Goal: Task Accomplishment & Management: Complete application form

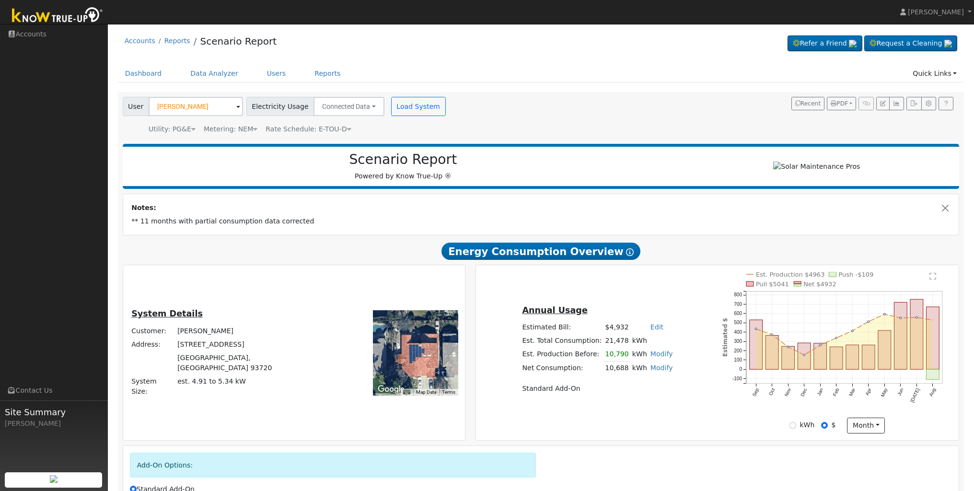
click at [57, 20] on img at bounding box center [57, 16] width 101 height 22
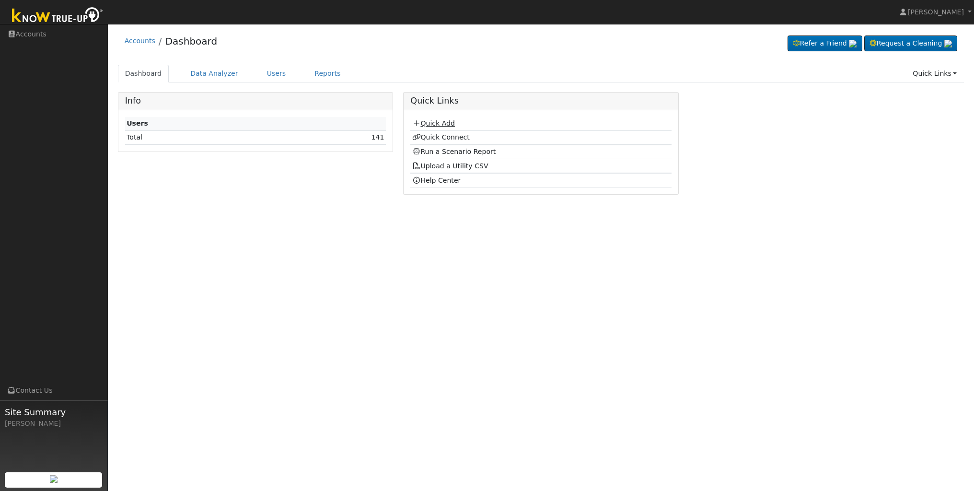
click at [442, 124] on link "Quick Add" at bounding box center [433, 123] width 43 height 8
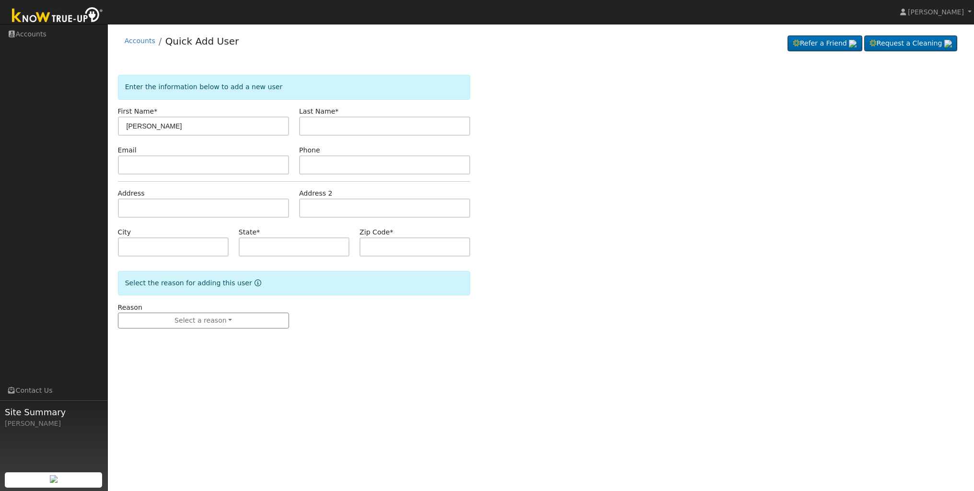
type input "[PERSON_NAME]"
type input "Donan"
type input "[EMAIL_ADDRESS][DOMAIN_NAME]"
type input "5599704253"
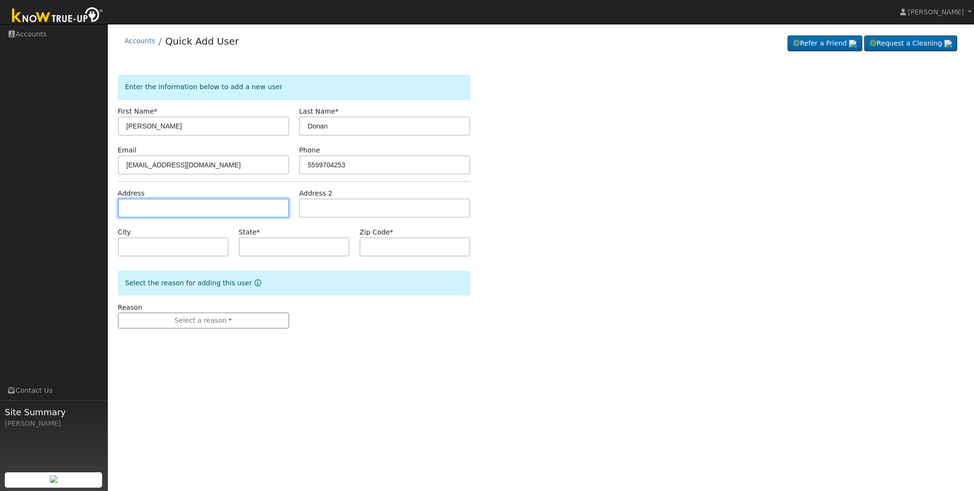
click at [188, 215] on input "text" at bounding box center [203, 207] width 171 height 19
type input "3319 East Vía Monte Verdi"
type input "Clovis"
type input "CA"
type input "93619"
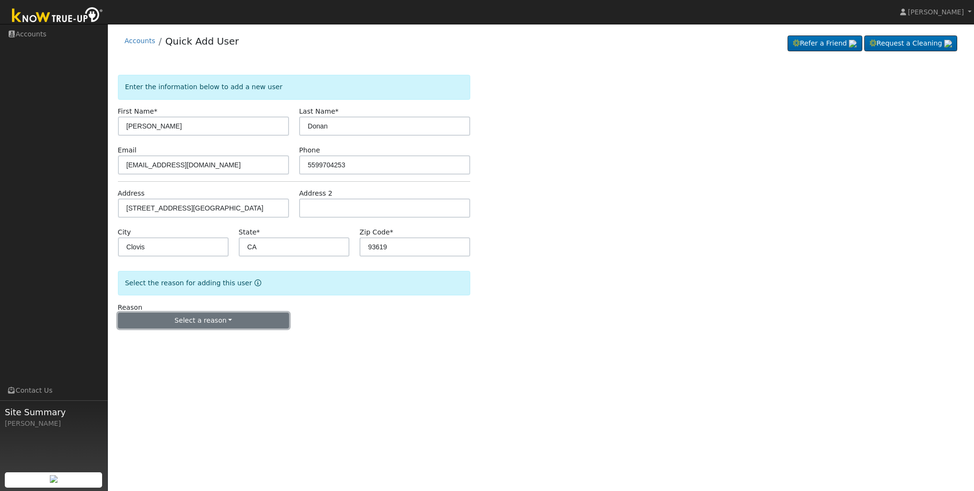
click at [263, 322] on button "Select a reason" at bounding box center [203, 321] width 171 height 16
click at [185, 339] on link "New lead" at bounding box center [171, 340] width 106 height 13
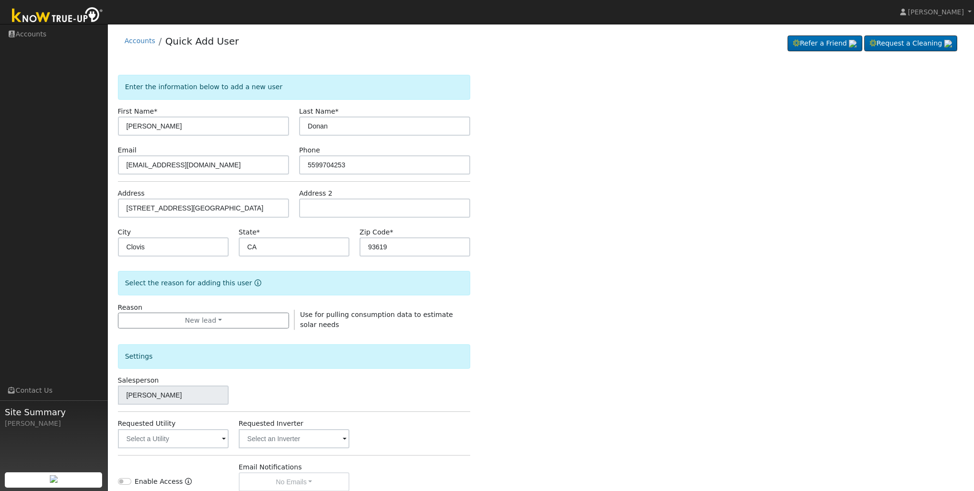
click at [223, 439] on span at bounding box center [224, 439] width 4 height 11
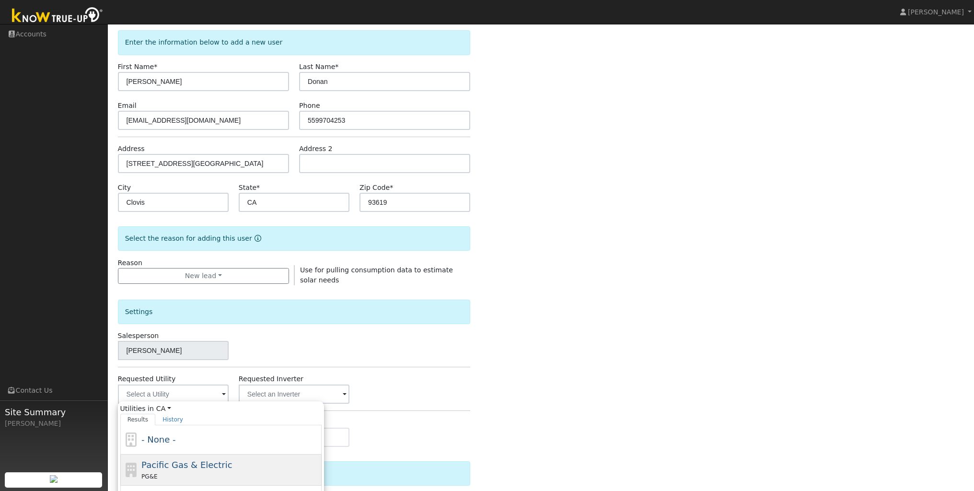
scroll to position [59, 0]
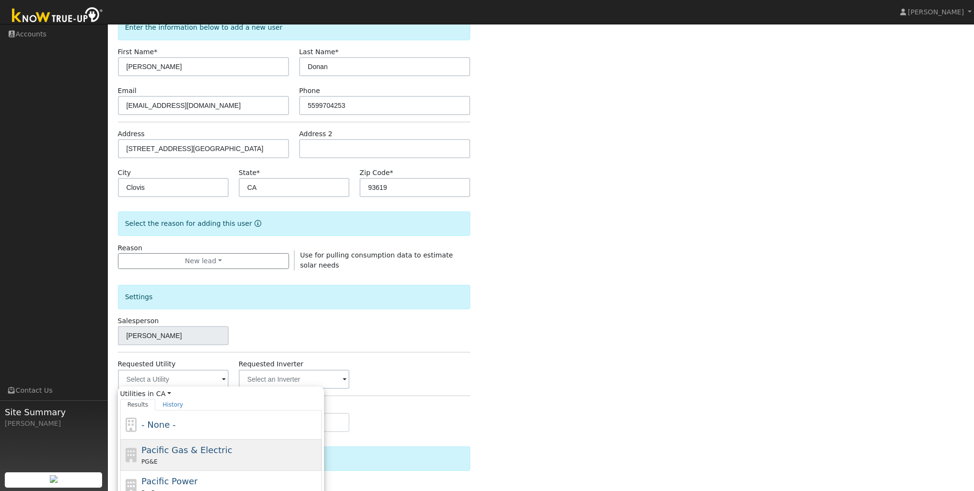
click at [272, 459] on div "PG&E" at bounding box center [230, 461] width 178 height 10
type input "Pacific Gas & Electric"
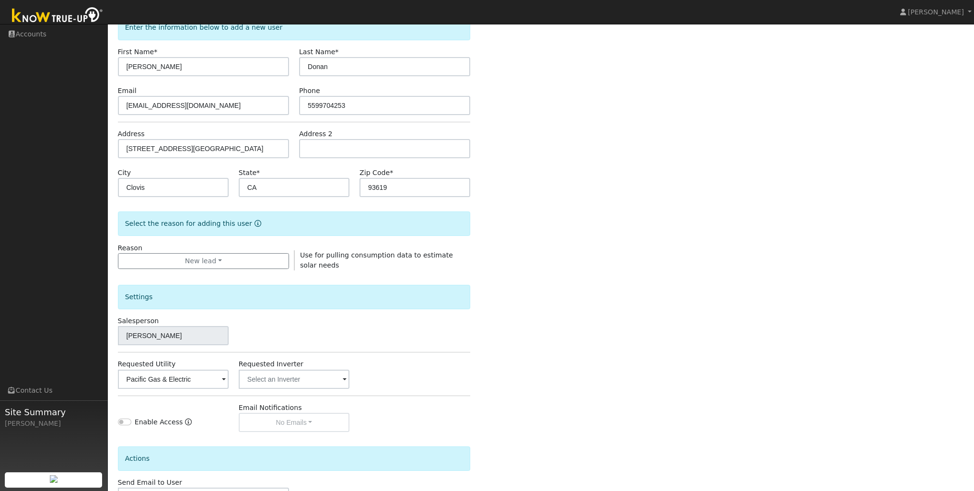
click at [693, 390] on div "Enter the information below to add a new user First Name * Guillermo Last Name …" at bounding box center [541, 285] width 846 height 541
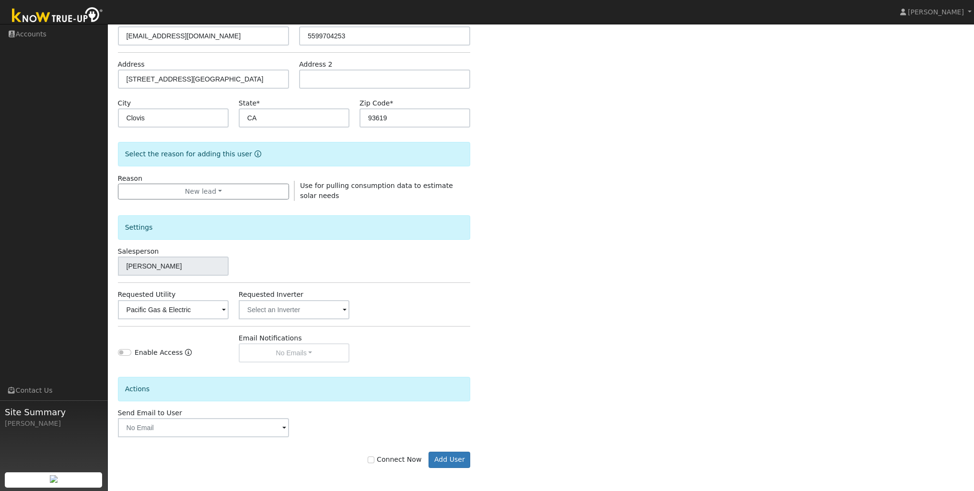
scroll to position [130, 0]
click at [374, 457] on input "Connect Now" at bounding box center [371, 458] width 7 height 7
checkbox input "true"
click at [457, 457] on button "Add User" at bounding box center [449, 459] width 42 height 16
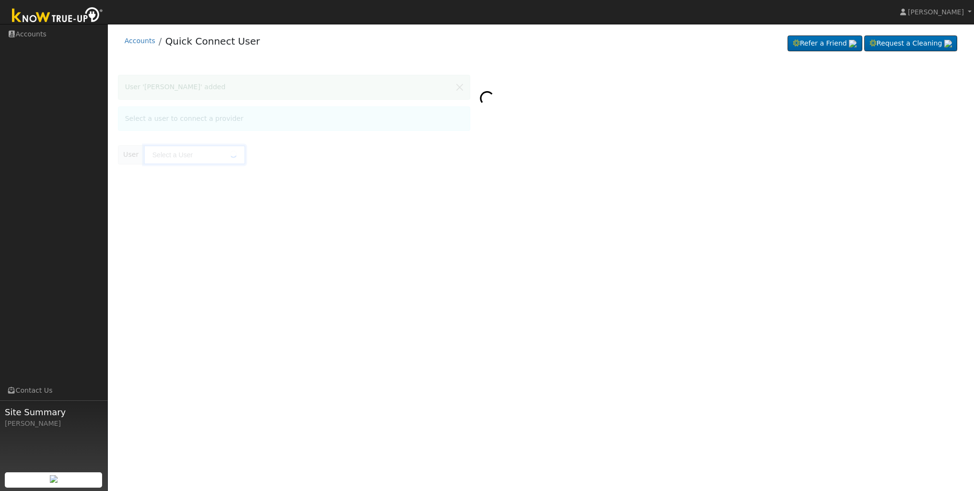
type input "[PERSON_NAME]"
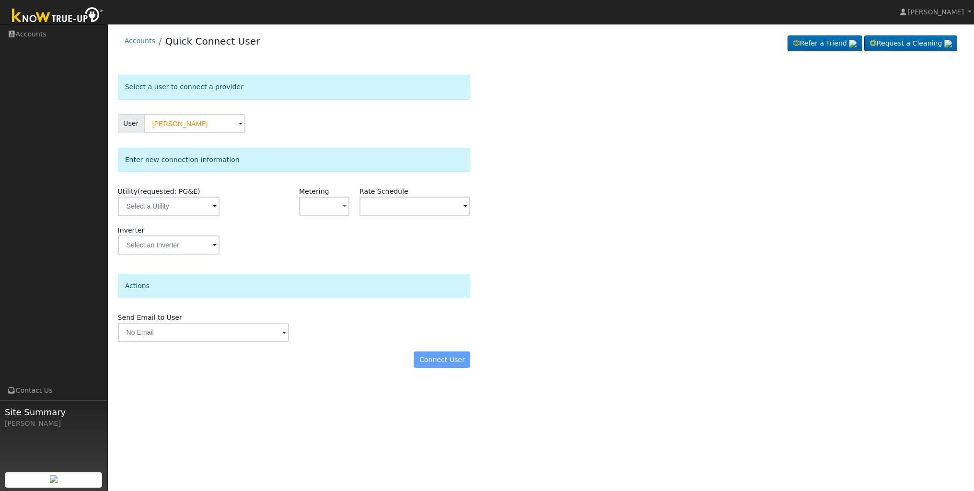
click at [213, 206] on span at bounding box center [215, 206] width 4 height 11
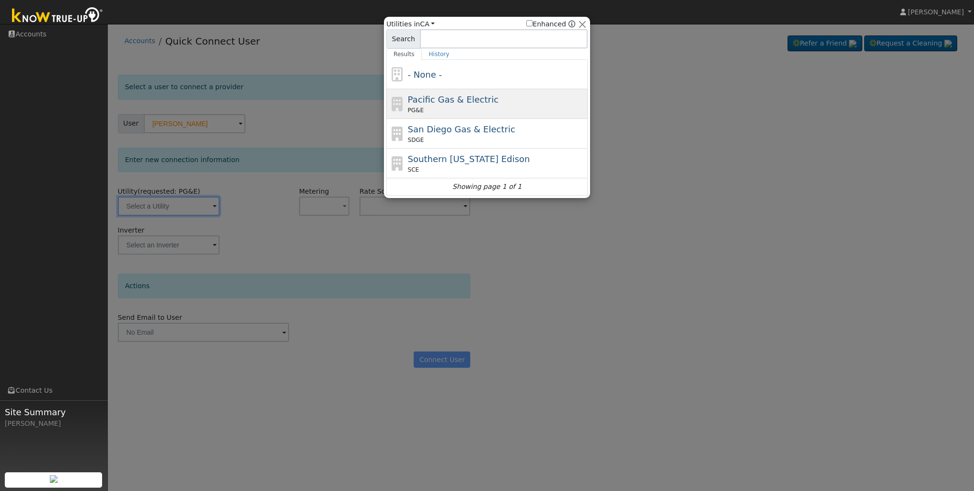
click at [494, 104] on div "Pacific Gas & Electric PG&E" at bounding box center [497, 104] width 178 height 22
type input "PG&E"
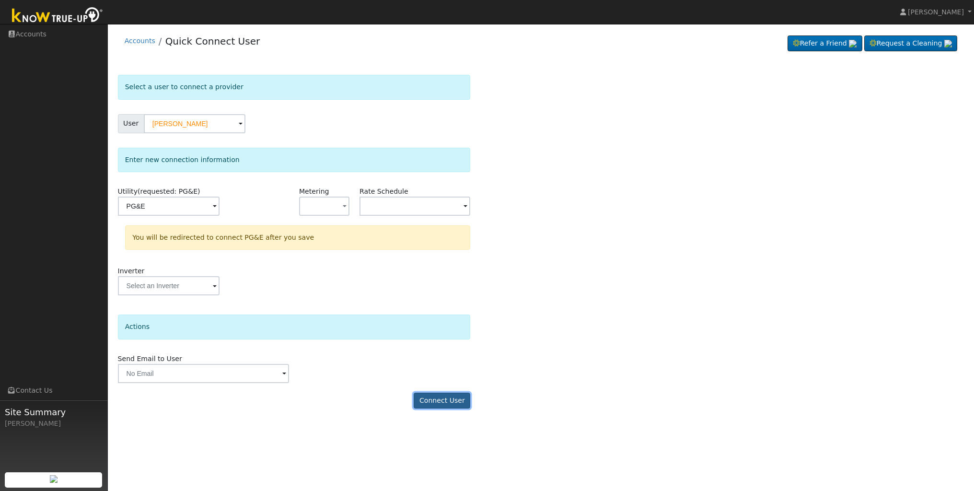
click at [444, 404] on button "Connect User" at bounding box center [442, 401] width 57 height 16
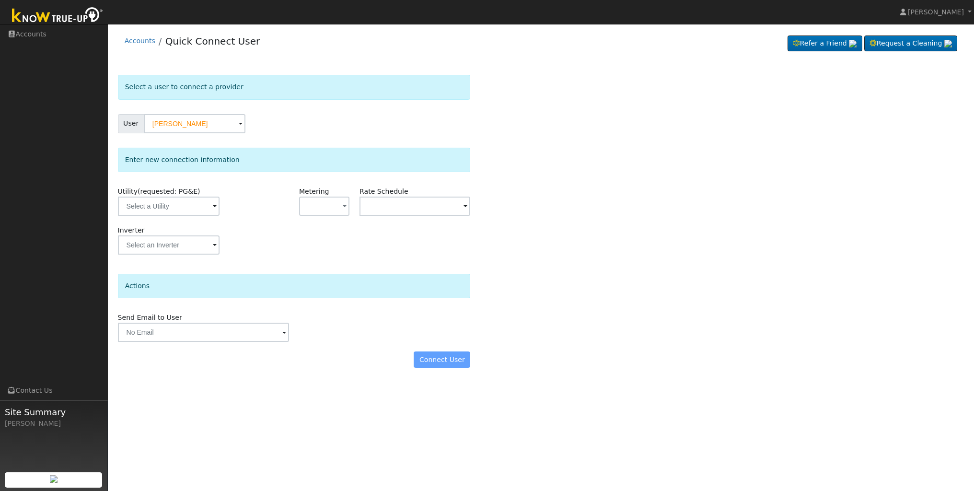
click at [213, 206] on span at bounding box center [215, 206] width 4 height 11
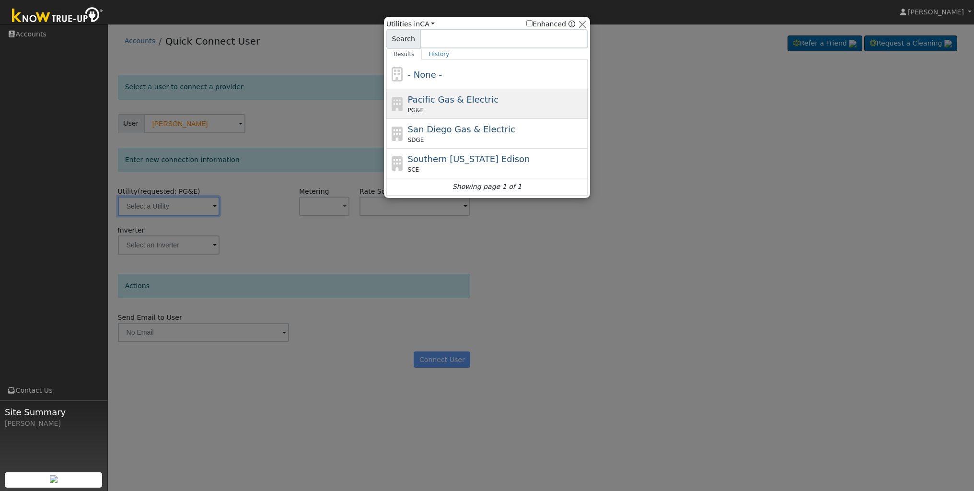
click at [450, 111] on div "PG&E" at bounding box center [497, 110] width 178 height 9
type input "PG&E"
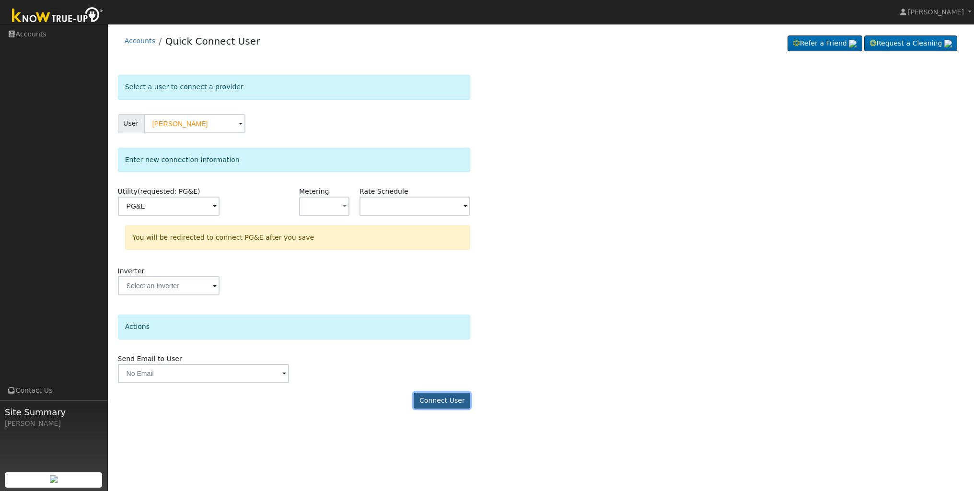
click at [450, 402] on button "Connect User" at bounding box center [442, 401] width 57 height 16
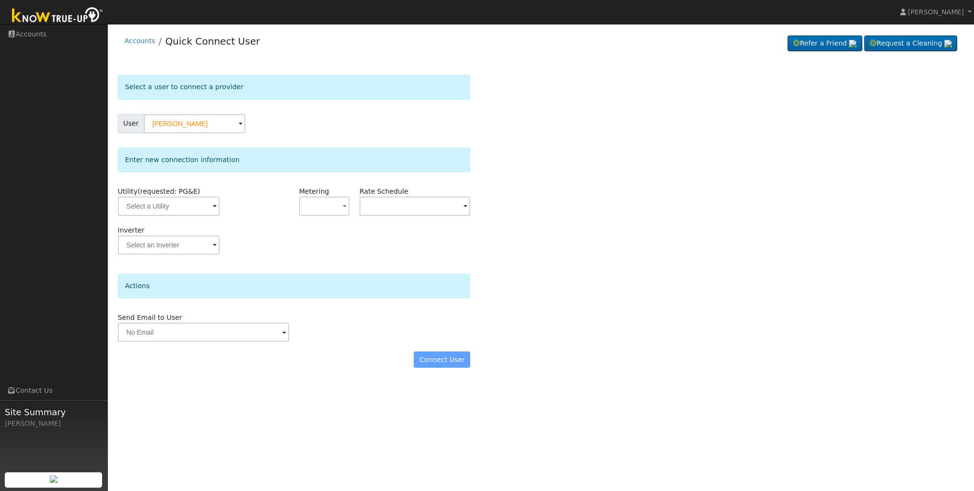
click at [673, 355] on div "Select a user to connect a provider User Guillermo Donan Account Default Accoun…" at bounding box center [541, 226] width 846 height 302
click at [440, 363] on div "Connect User" at bounding box center [294, 359] width 363 height 16
click at [213, 209] on span at bounding box center [215, 206] width 4 height 11
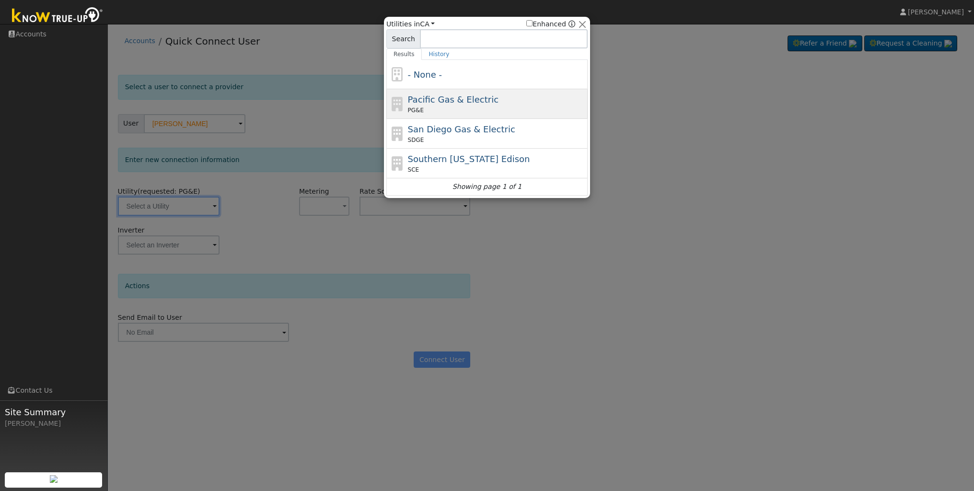
click at [503, 100] on div "Pacific Gas & Electric PG&E" at bounding box center [497, 104] width 178 height 22
type input "PG&E"
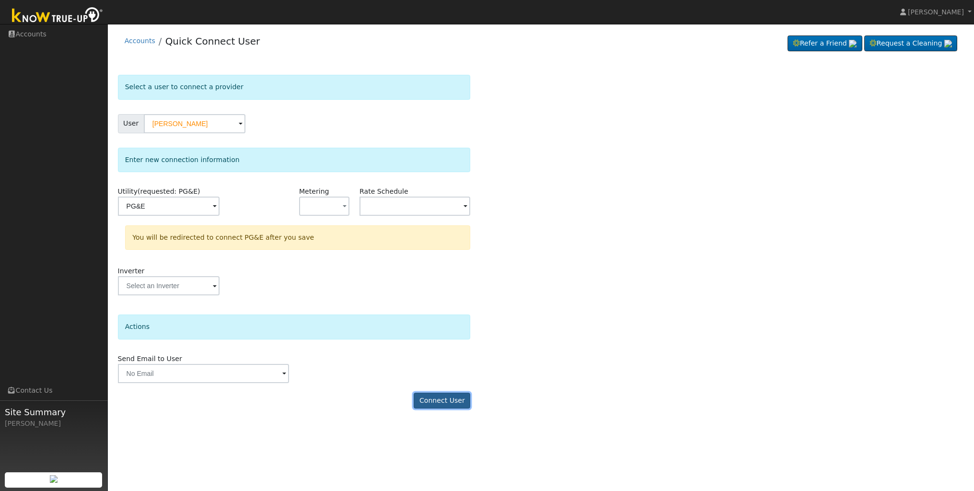
click at [457, 401] on button "Connect User" at bounding box center [442, 401] width 57 height 16
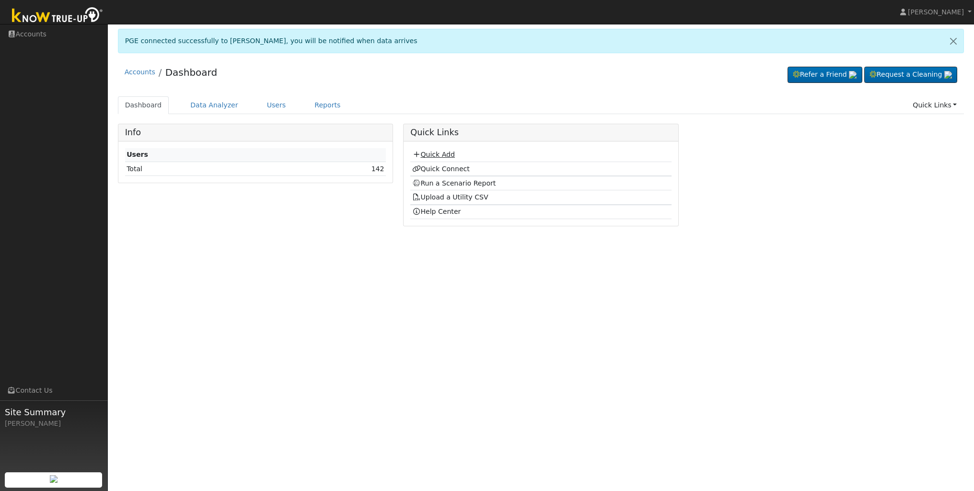
click at [438, 157] on link "Quick Add" at bounding box center [433, 155] width 43 height 8
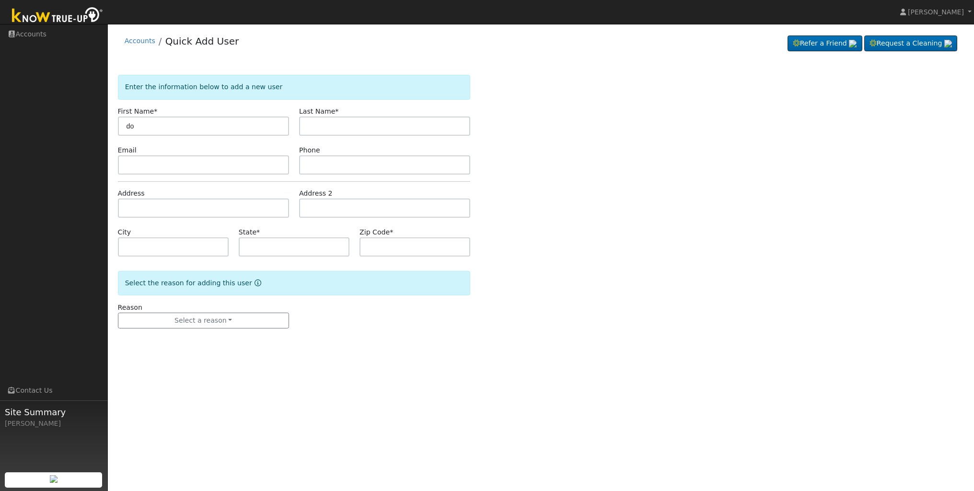
type input "d"
click at [69, 17] on img at bounding box center [57, 16] width 101 height 22
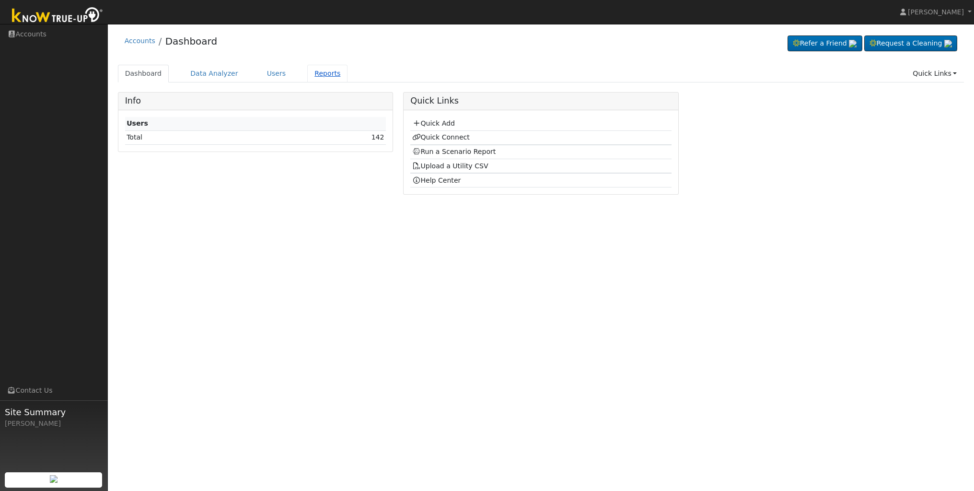
click at [321, 74] on link "Reports" at bounding box center [327, 74] width 40 height 18
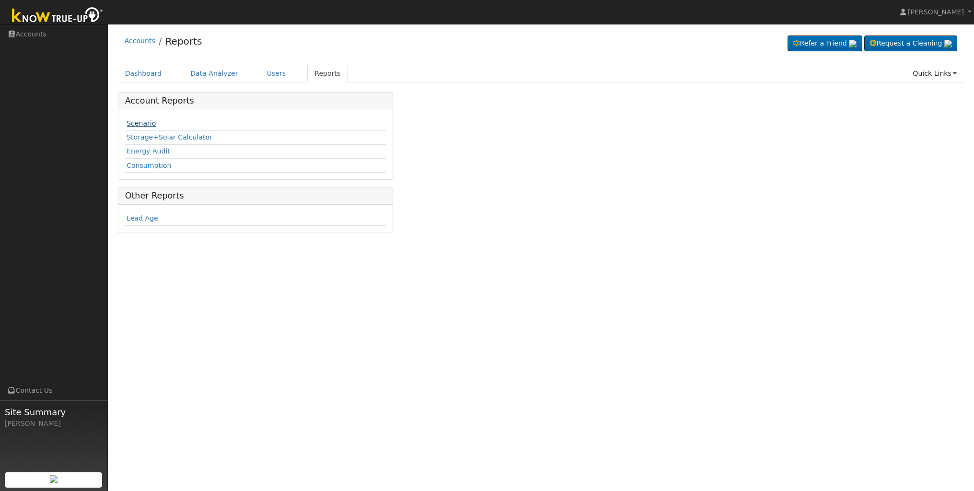
click at [142, 124] on link "Scenario" at bounding box center [141, 123] width 29 height 8
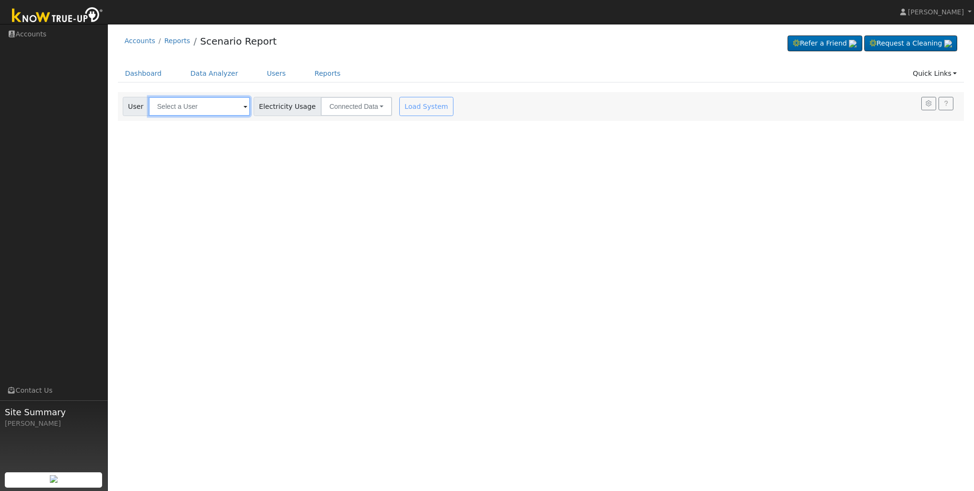
click at [200, 109] on input "text" at bounding box center [200, 106] width 102 height 19
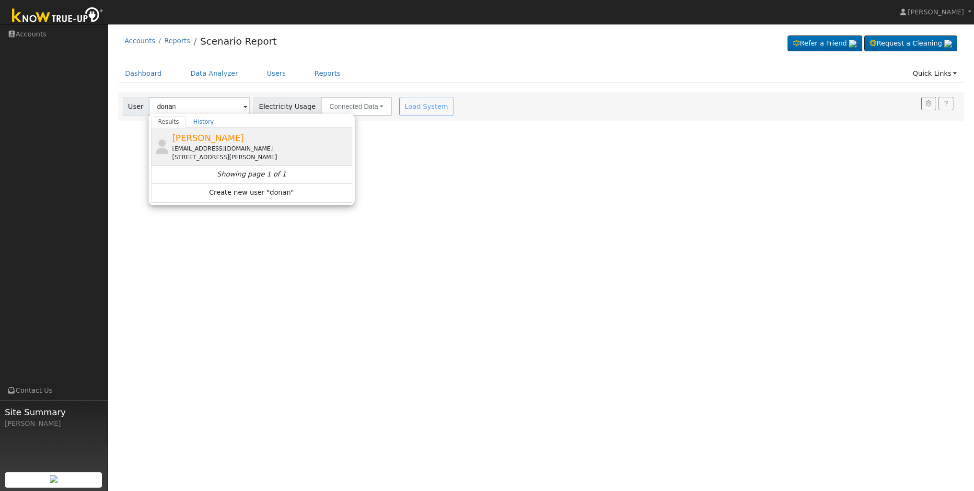
click at [206, 137] on span "[PERSON_NAME]" at bounding box center [208, 138] width 72 height 10
type input "[PERSON_NAME]"
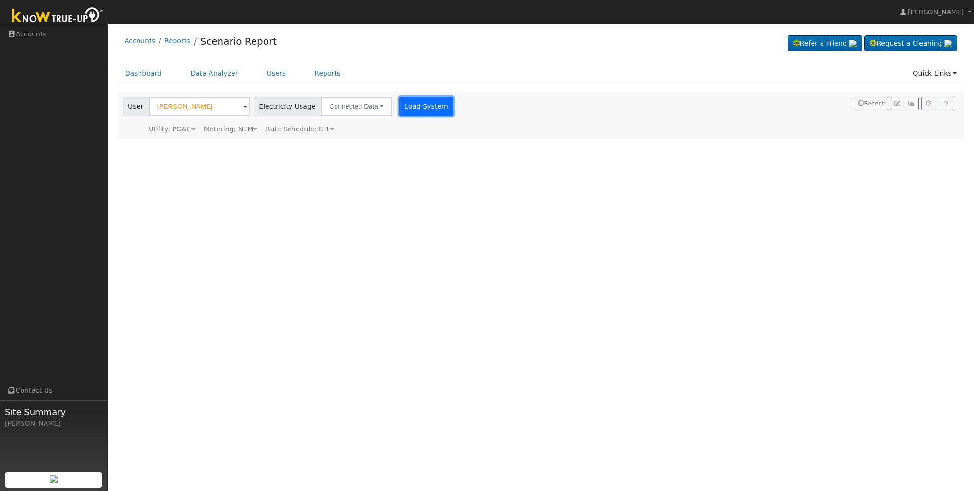
click at [401, 106] on button "Load System" at bounding box center [426, 106] width 55 height 19
